Goal: Task Accomplishment & Management: Manage account settings

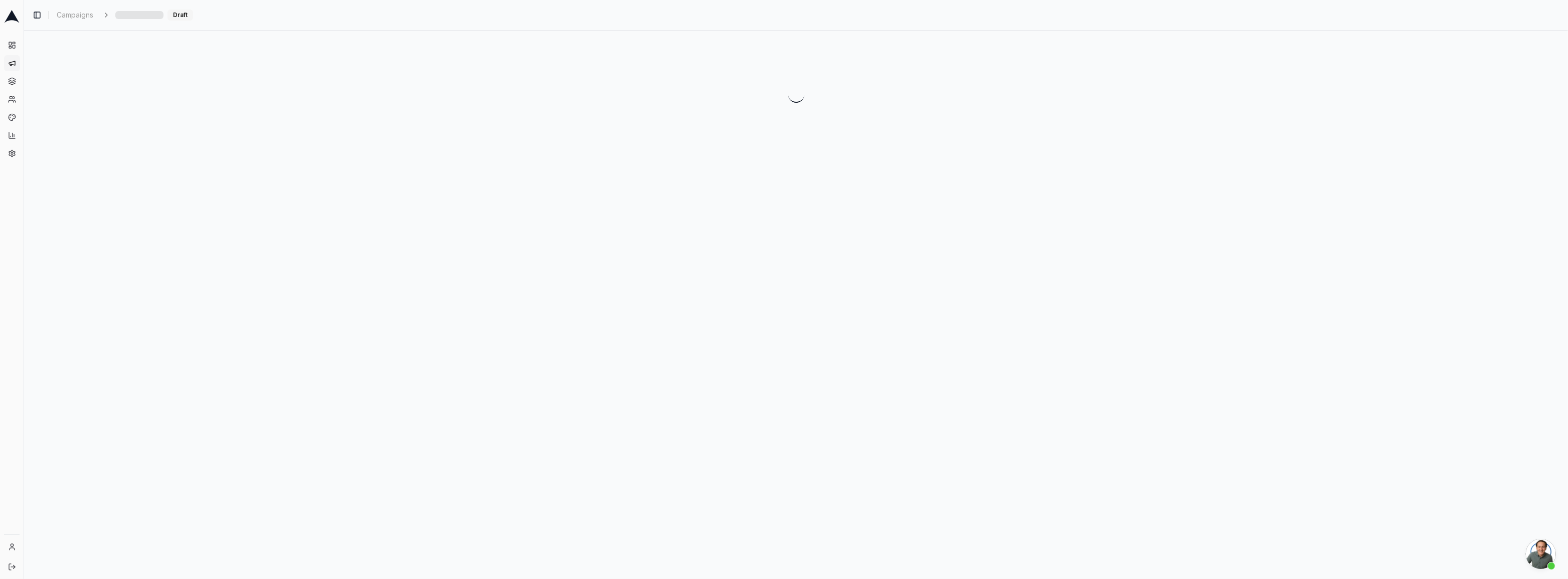
scroll to position [423, 0]
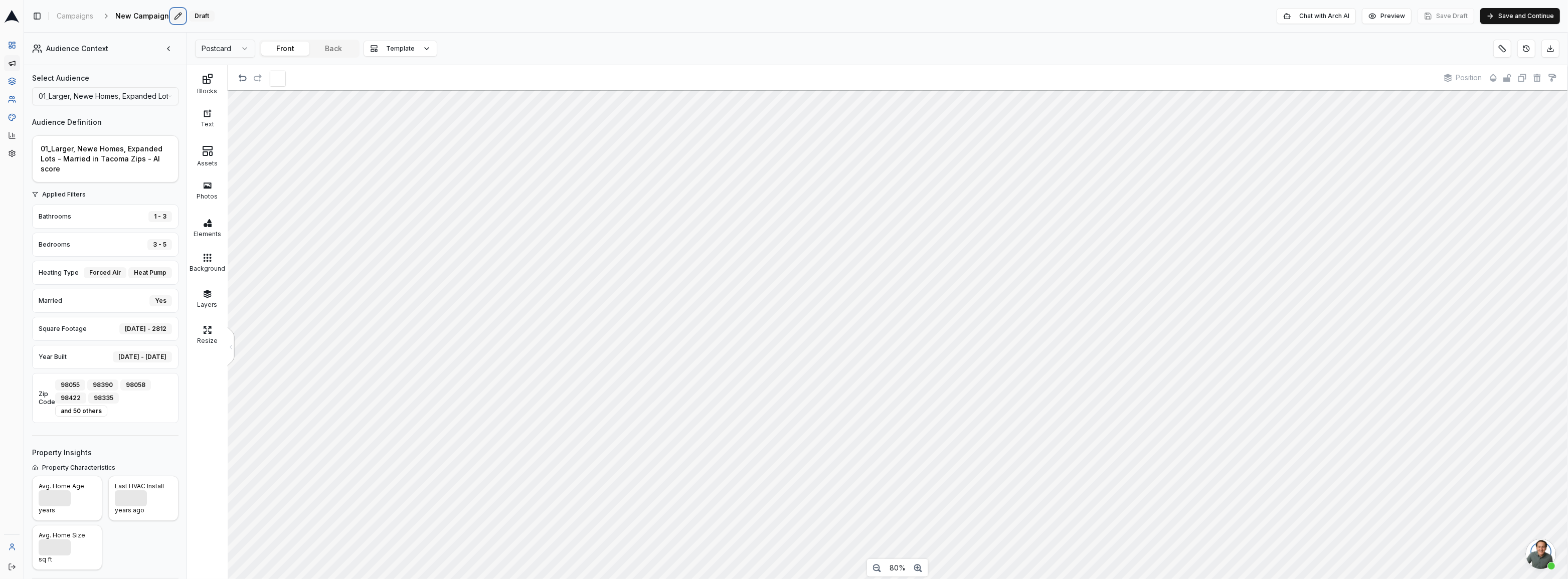
click at [172, 17] on button "Edit" at bounding box center [177, 15] width 14 height 14
click at [165, 16] on input "New Campaign" at bounding box center [174, 16] width 118 height 15
type input "New Campaign"
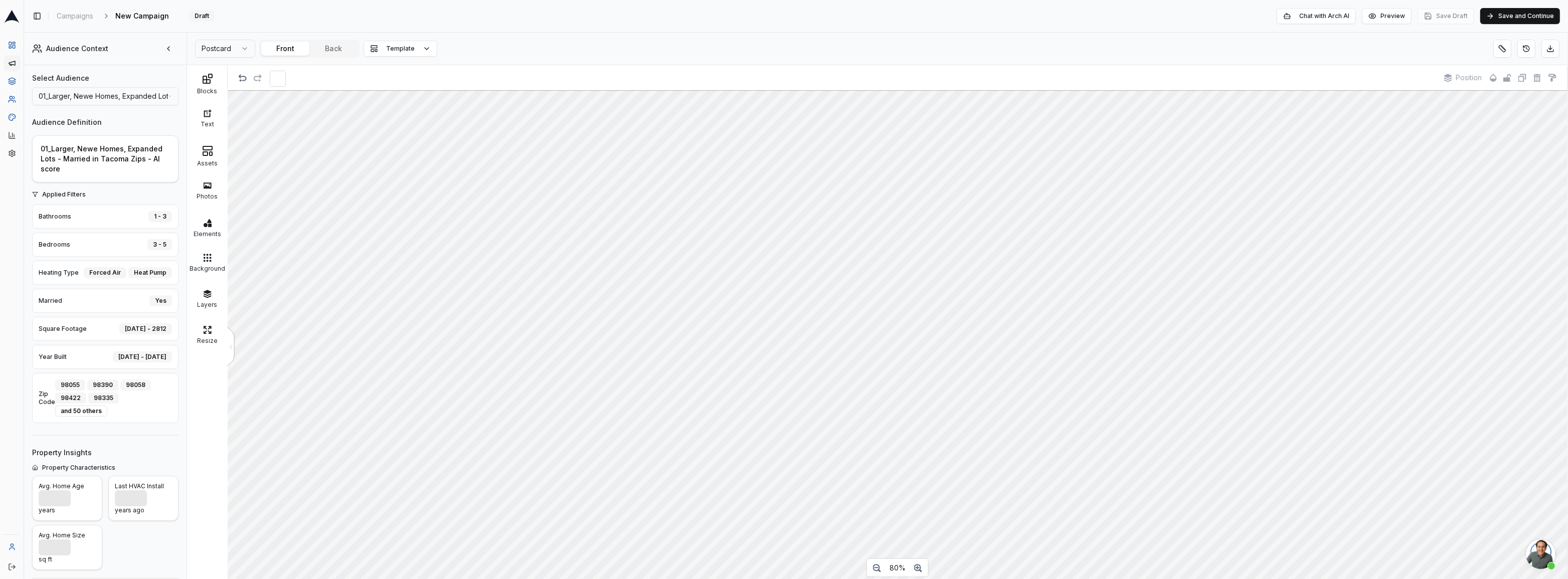
click at [143, 5] on div "Toggle Sidebar Campaigns New Campaign Edit Draft Chat with Arch AI Preview Save…" at bounding box center [796, 16] width 1544 height 32
click at [174, 14] on button "Edit" at bounding box center [177, 15] width 14 height 14
click at [147, 20] on input "New Campaign" at bounding box center [174, 16] width 118 height 15
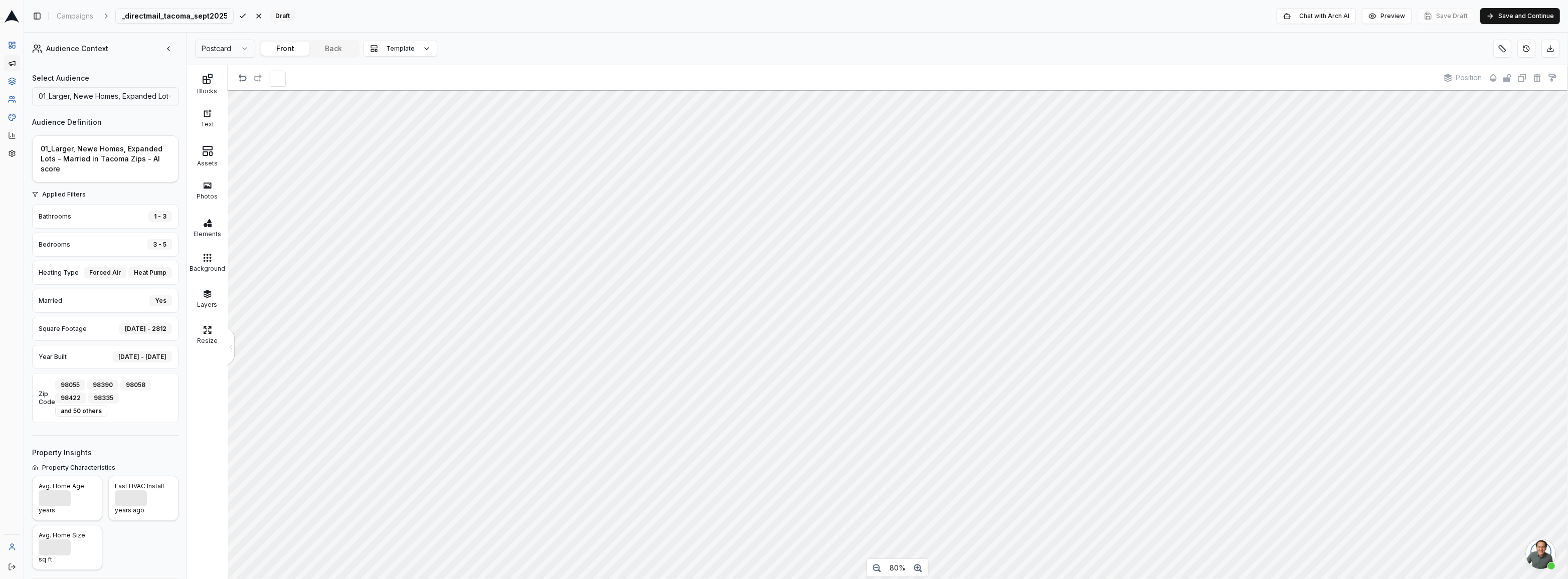
click at [172, 10] on input "New ptu_179_wAOR200_directmail_tacoma_sept2025" at bounding box center [174, 16] width 118 height 15
type input "N"
drag, startPoint x: 196, startPoint y: 18, endPoint x: 82, endPoint y: 8, distance: 114.4
click at [82, 9] on ol "Campaigns ptu_179_wAOR200_directmail_tacoma_sept2025 Save Cancel Draft" at bounding box center [174, 16] width 242 height 15
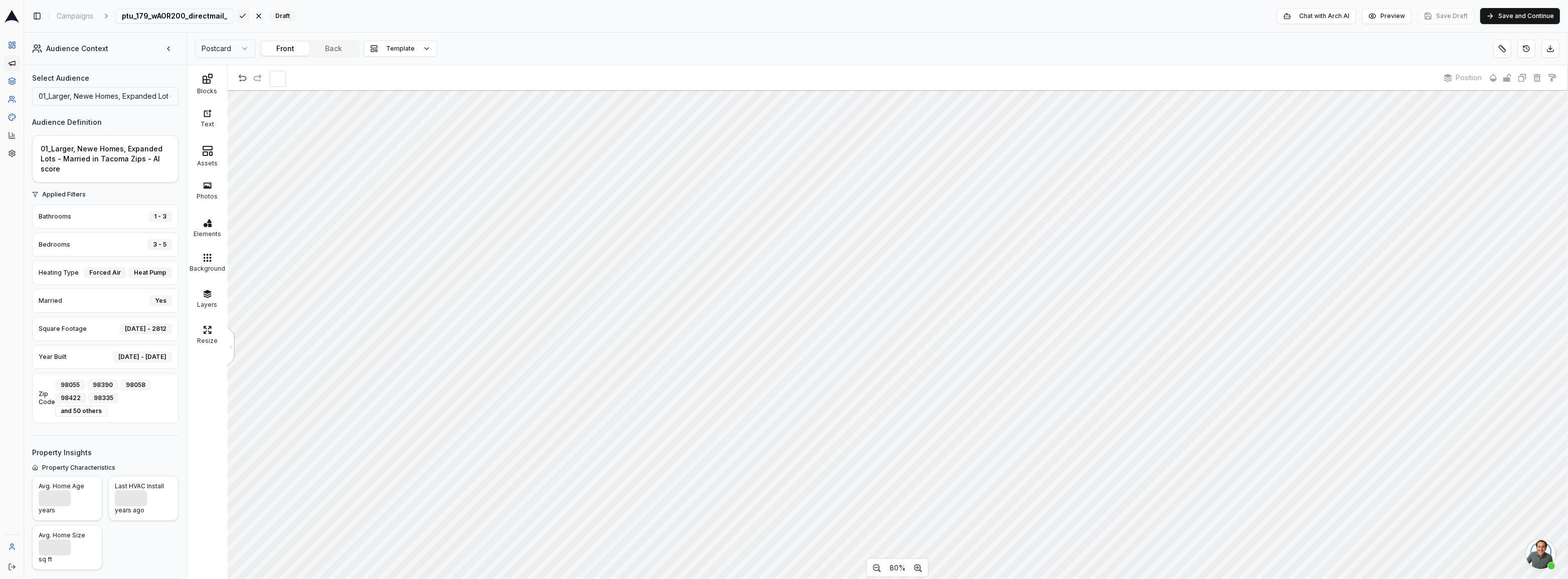
type input "ptu_179_wAOR200_directmail_tacoma_sept2025"
click at [237, 15] on div "Save Cancel" at bounding box center [250, 15] width 30 height 14
click at [217, 47] on html "Dashboard Campaigns Sequences Audiences Creatives Customer Analysis Settings To…" at bounding box center [784, 289] width 1568 height 579
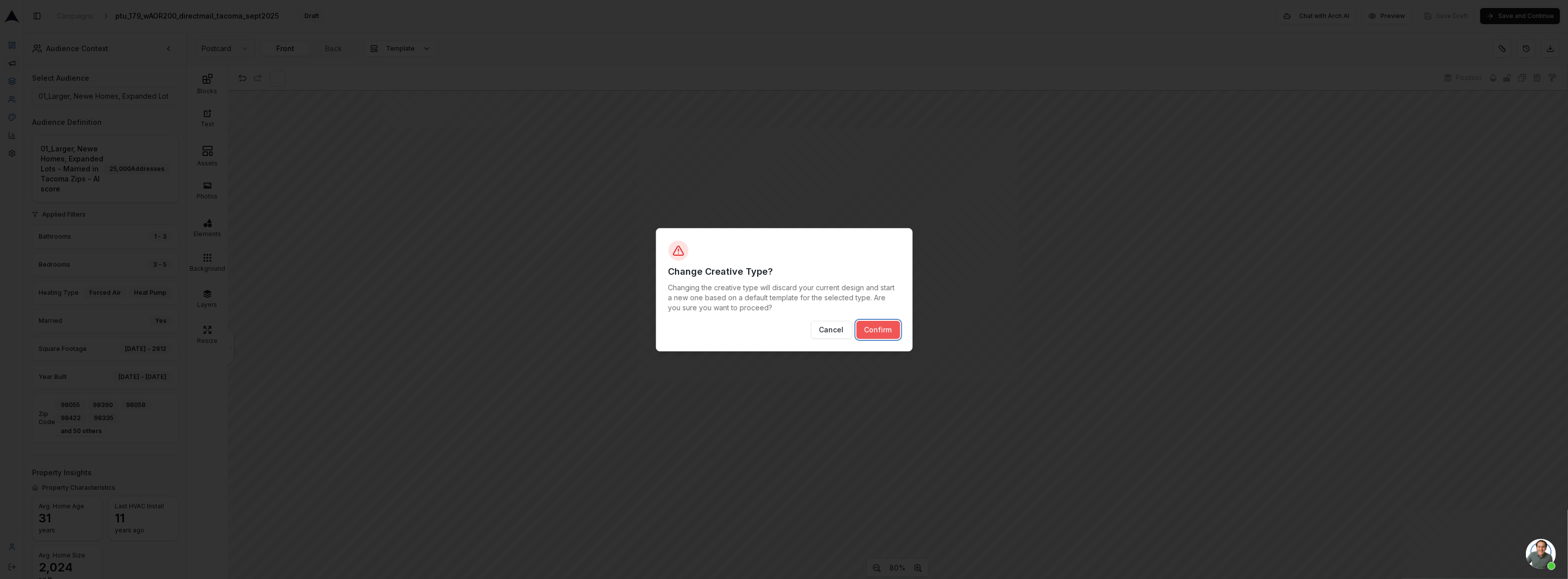
click at [877, 327] on button "Confirm" at bounding box center [878, 330] width 44 height 18
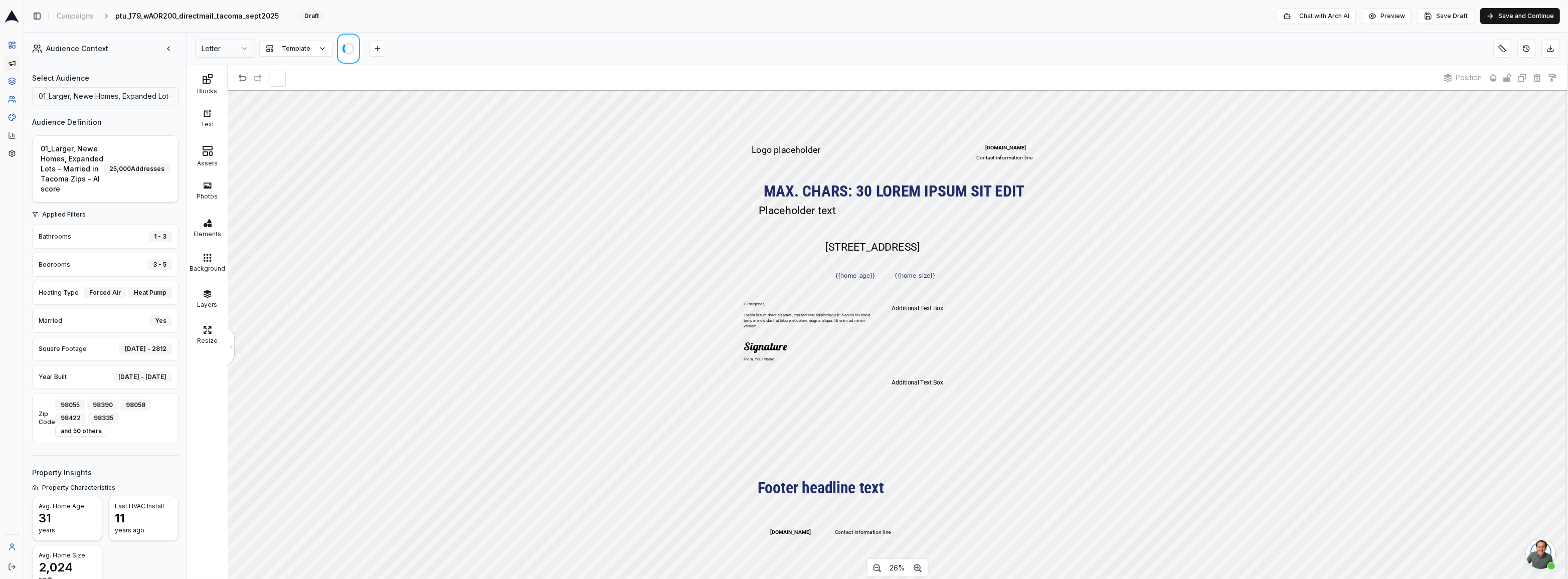
click at [240, 46] on html "Dashboard Campaigns Sequences Audiences Creatives Customer Analysis Settings To…" at bounding box center [784, 289] width 1568 height 579
